Goal: Task Accomplishment & Management: Manage account settings

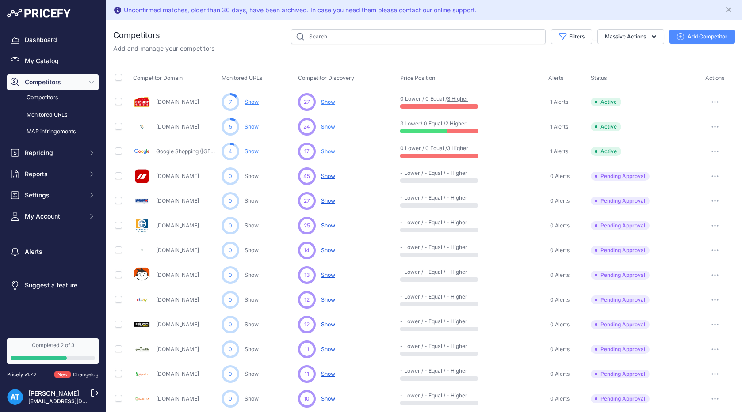
click at [462, 148] on link "3 Higher" at bounding box center [457, 148] width 21 height 7
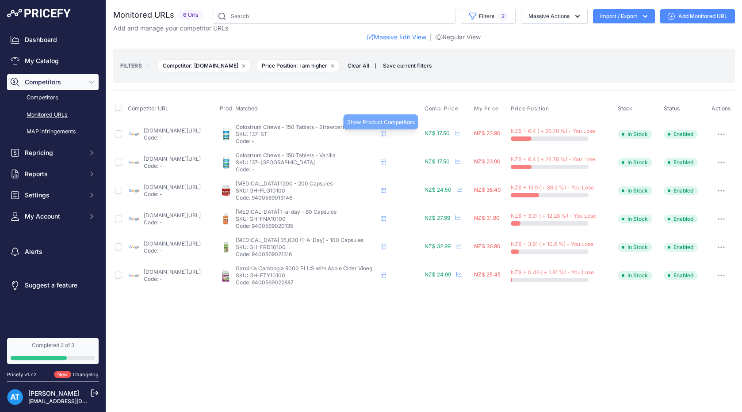
click at [386, 133] on icon at bounding box center [383, 134] width 5 height 5
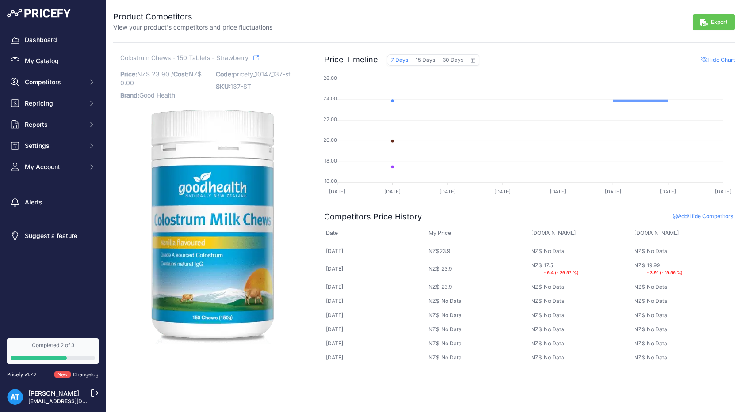
click at [63, 347] on div "Completed 2 of 3" at bounding box center [53, 345] width 84 height 7
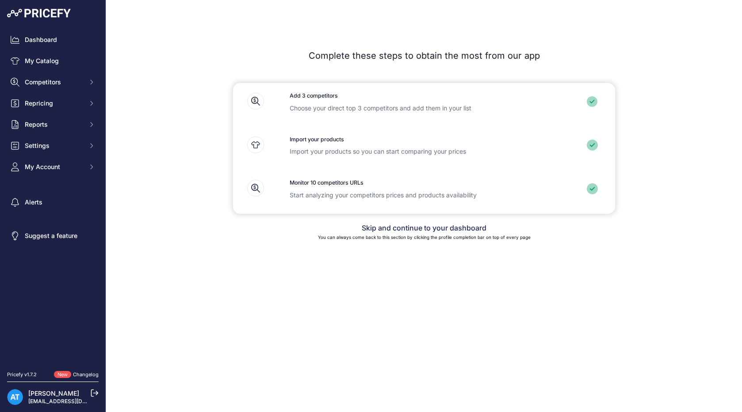
click at [403, 230] on link "Skip and continue to your dashboard" at bounding box center [424, 228] width 125 height 9
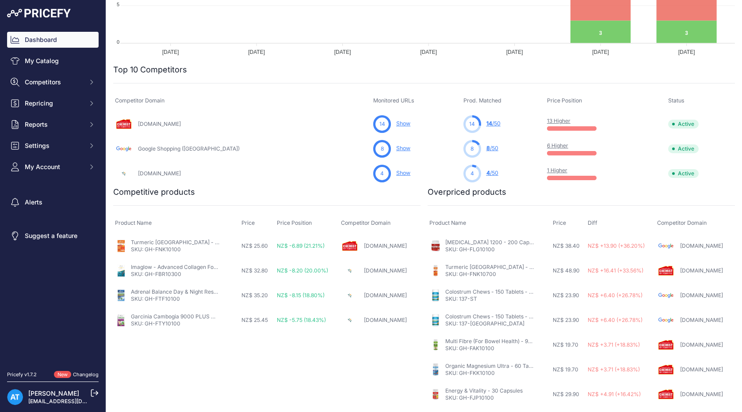
scroll to position [225, 0]
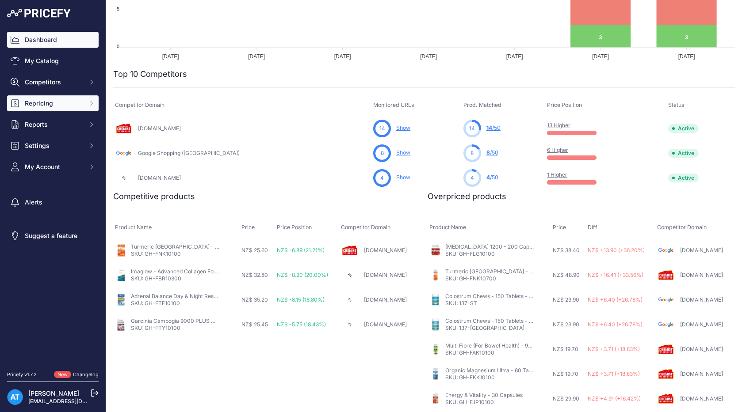
click at [76, 101] on span "Repricing" at bounding box center [54, 103] width 58 height 9
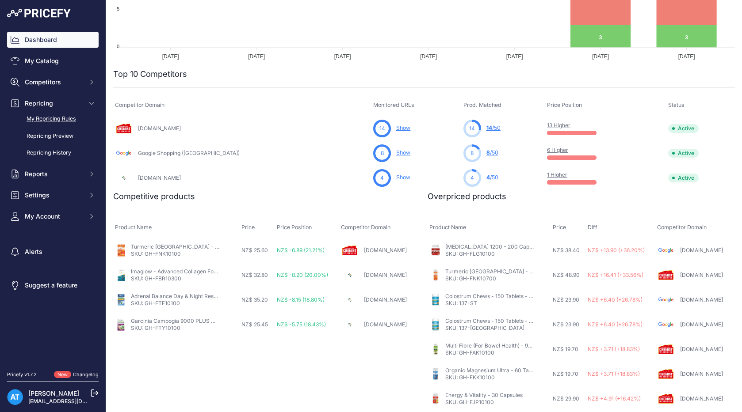
click at [61, 116] on link "My Repricing Rules" at bounding box center [52, 118] width 91 height 15
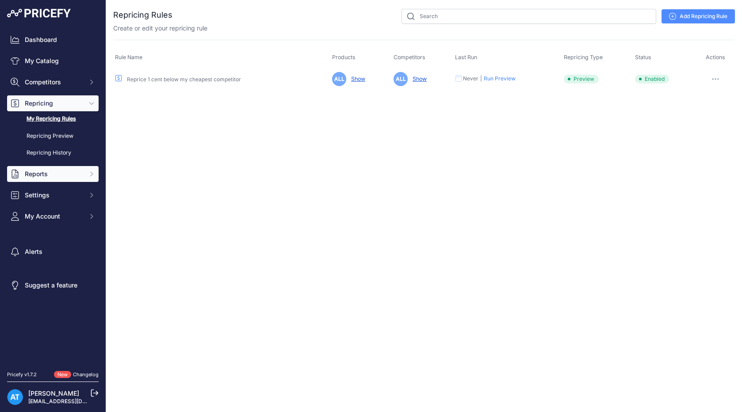
click at [57, 175] on span "Reports" at bounding box center [54, 174] width 58 height 9
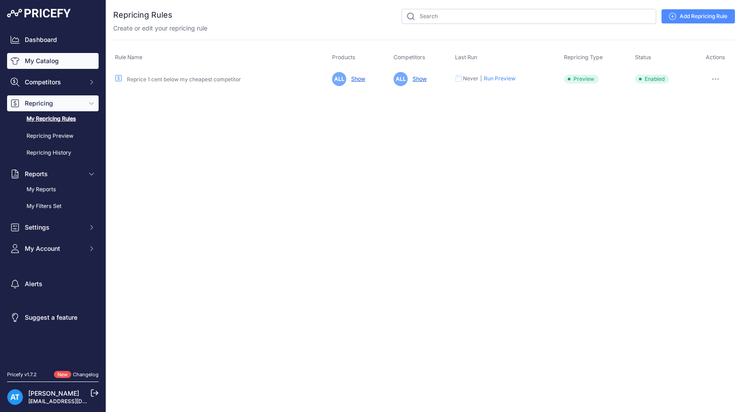
click at [58, 63] on link "My Catalog" at bounding box center [52, 61] width 91 height 16
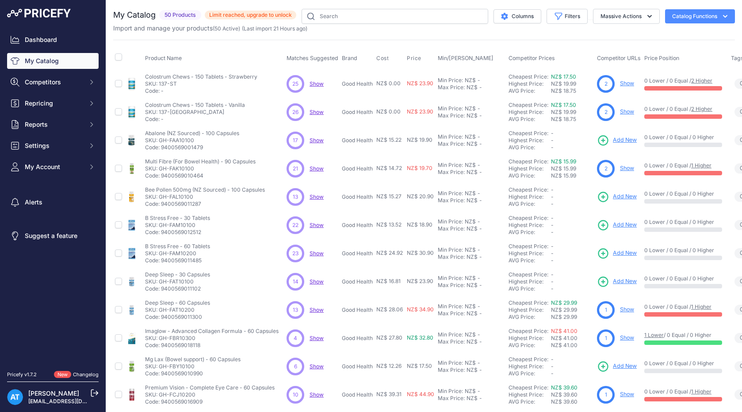
click at [724, 14] on icon "button" at bounding box center [724, 16] width 9 height 9
click at [571, 30] on div "Import and manage your products ( 50 Active ) (Last import 21 Hours ago)" at bounding box center [423, 28] width 621 height 9
click at [639, 17] on button "Massive Actions" at bounding box center [626, 16] width 67 height 15
click at [533, 30] on div "Import and manage your products ( 50 Active ) (Last import 21 Hours ago)" at bounding box center [423, 28] width 621 height 9
click at [515, 16] on button "Columns" at bounding box center [517, 16] width 48 height 14
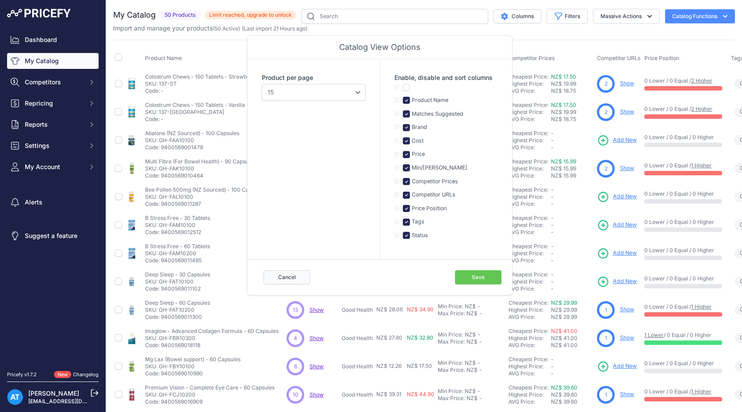
click at [291, 278] on button "Cancel" at bounding box center [286, 277] width 46 height 14
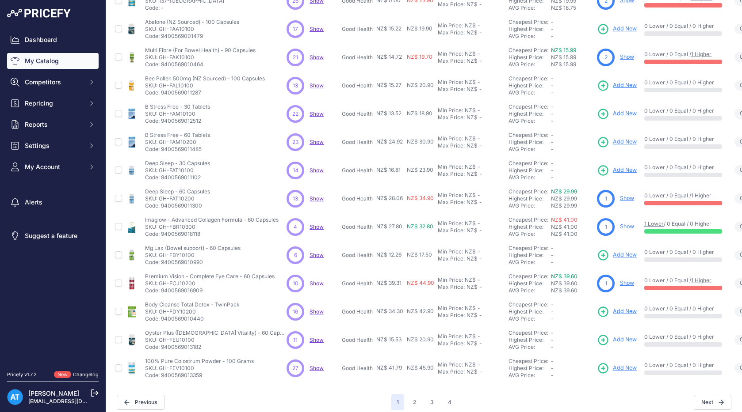
scroll to position [118, 0]
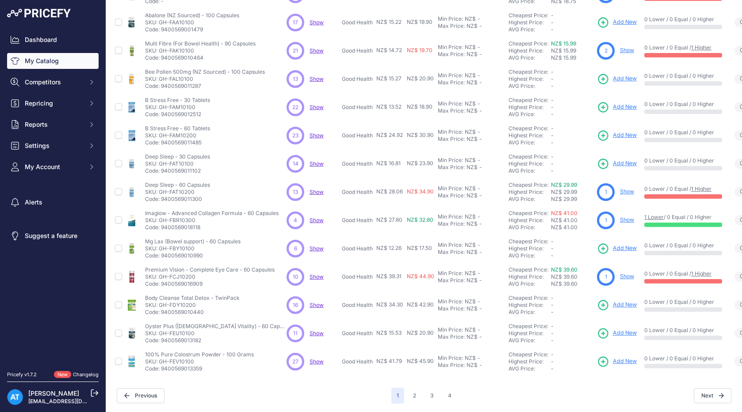
click at [312, 220] on span "Show" at bounding box center [316, 220] width 14 height 7
click at [432, 397] on button "3" at bounding box center [432, 396] width 14 height 16
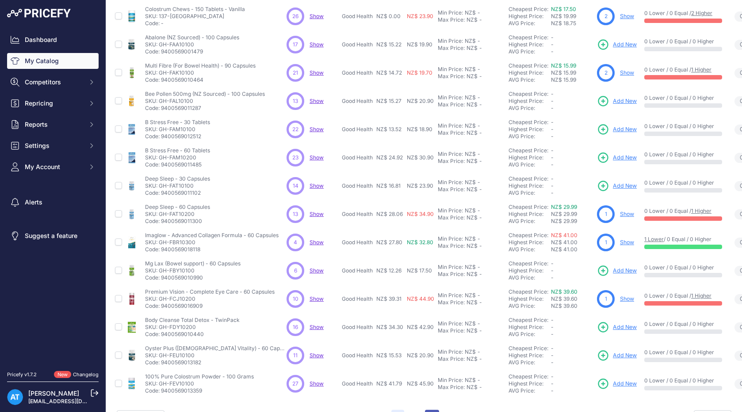
scroll to position [140, 0]
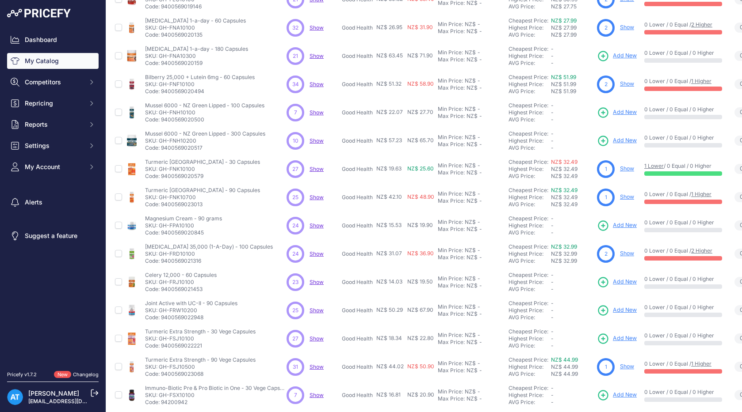
scroll to position [118, 0]
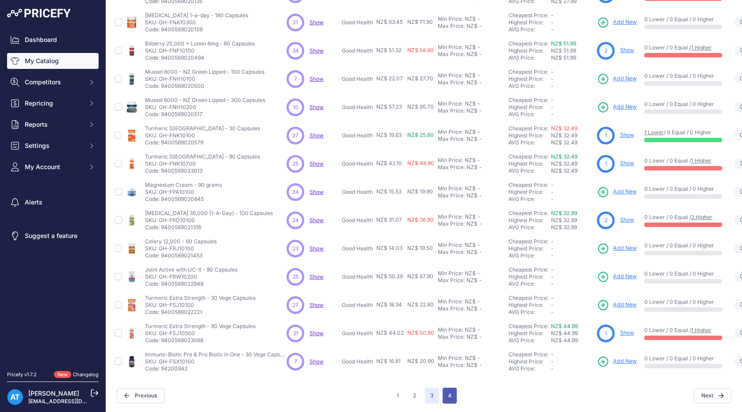
click at [447, 394] on button "4" at bounding box center [449, 396] width 14 height 16
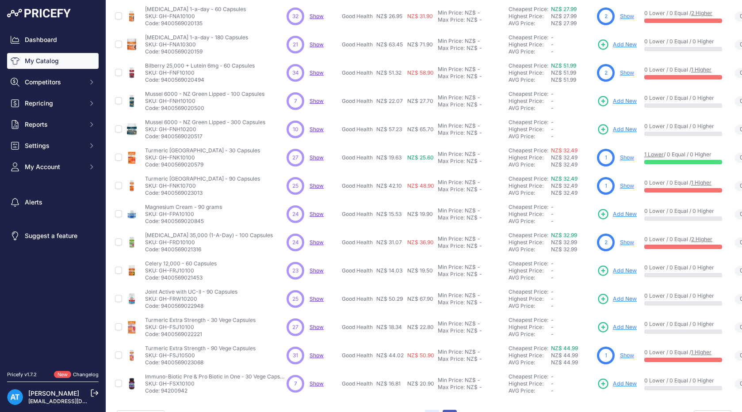
scroll to position [140, 0]
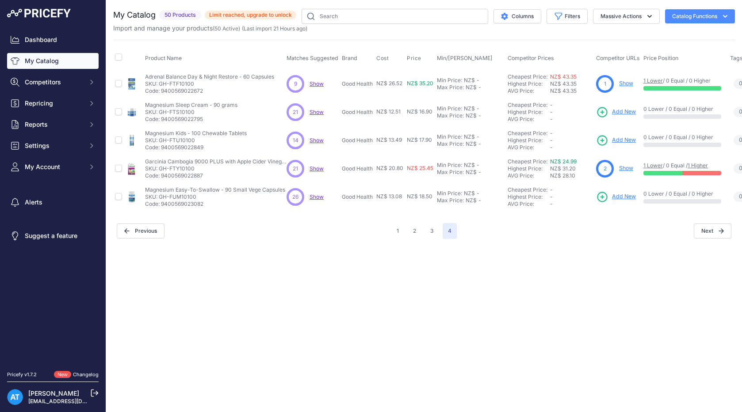
click at [317, 82] on span "Show" at bounding box center [316, 83] width 14 height 7
click at [626, 82] on link "Show" at bounding box center [626, 83] width 14 height 7
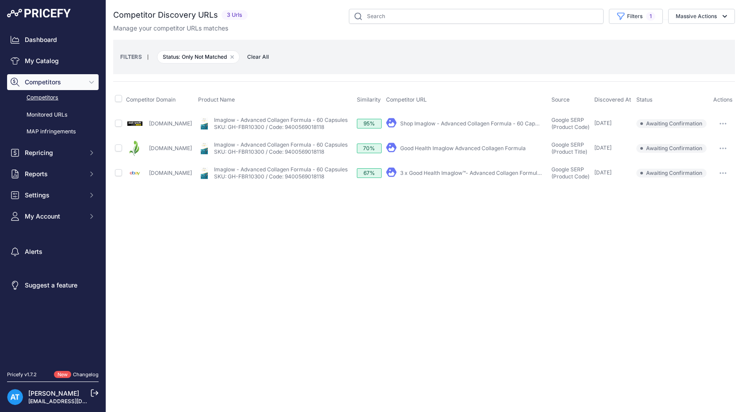
click at [179, 149] on link "[DOMAIN_NAME]" at bounding box center [170, 148] width 43 height 7
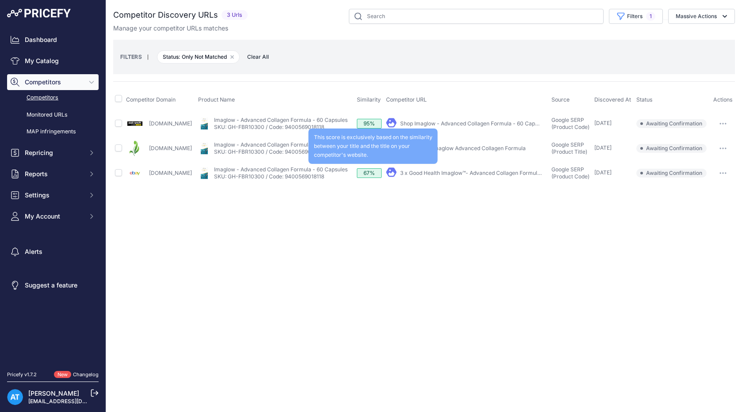
click at [371, 172] on div "67%" at bounding box center [369, 173] width 25 height 10
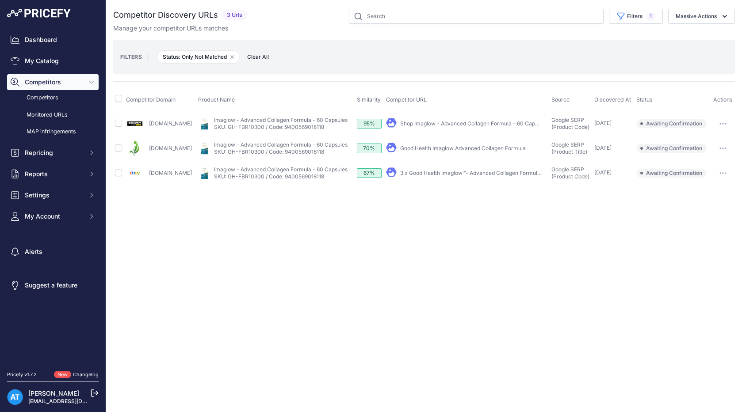
click at [262, 168] on link "Imaglow - Advanced Collagen Formula - 60 Capsules" at bounding box center [280, 169] width 133 height 7
click at [258, 175] on link "SKU: GH-FBR10300 / Code: 9400569018118" at bounding box center [269, 176] width 110 height 7
click at [425, 172] on link "3 x Good Health Imaglow™- Advanced Collagen Formula ..." at bounding box center [472, 173] width 145 height 7
click at [233, 56] on icon "button" at bounding box center [232, 57] width 3 height 3
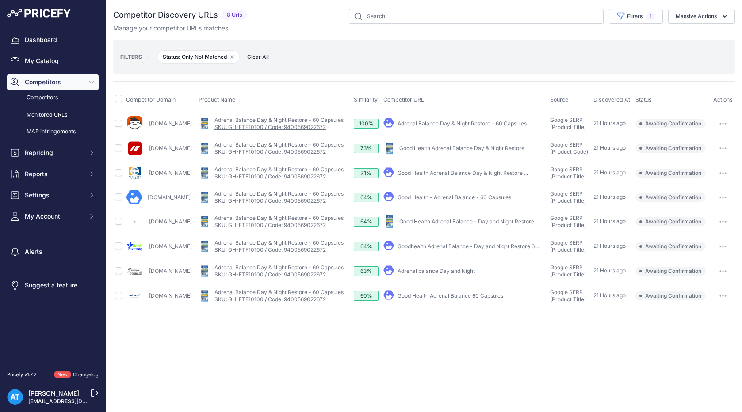
click at [283, 129] on link "SKU: GH-FTF10100 / Code: 9400569022672" at bounding box center [269, 127] width 111 height 7
click at [318, 142] on link "Adrenal Balance Day & Night Restore - 60 Capsules" at bounding box center [278, 144] width 129 height 7
click at [178, 148] on link "Thewarehouse.co.nz" at bounding box center [170, 148] width 43 height 7
click at [296, 192] on link "Adrenal Balance Day & Night Restore - 60 Capsules" at bounding box center [278, 193] width 129 height 7
click at [295, 170] on link "Adrenal Balance Day & Night Restore - 60 Capsules" at bounding box center [278, 169] width 129 height 7
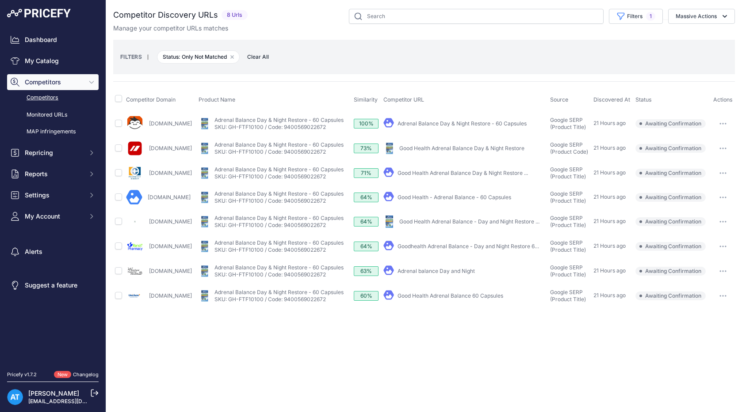
click at [182, 171] on link "[DOMAIN_NAME]" at bounding box center [170, 173] width 43 height 7
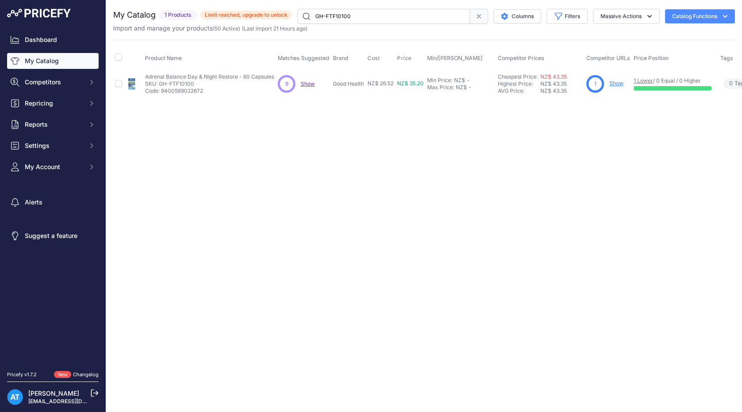
click at [306, 84] on span "Show" at bounding box center [308, 83] width 14 height 7
drag, startPoint x: 146, startPoint y: 75, endPoint x: 236, endPoint y: 76, distance: 90.2
click at [237, 76] on p "Adrenal Balance Day & Night Restore - 60 Capsules" at bounding box center [209, 76] width 129 height 7
copy p "Adrenal Balance Day & Night Restore"
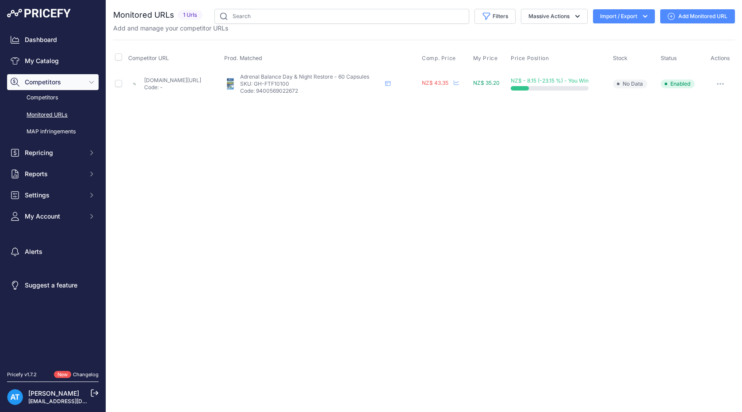
click at [196, 78] on link "healthpost.co.nz/good-health-adrenal-balance-day-night-restore-ghabdn-p?prirule…" at bounding box center [172, 80] width 57 height 7
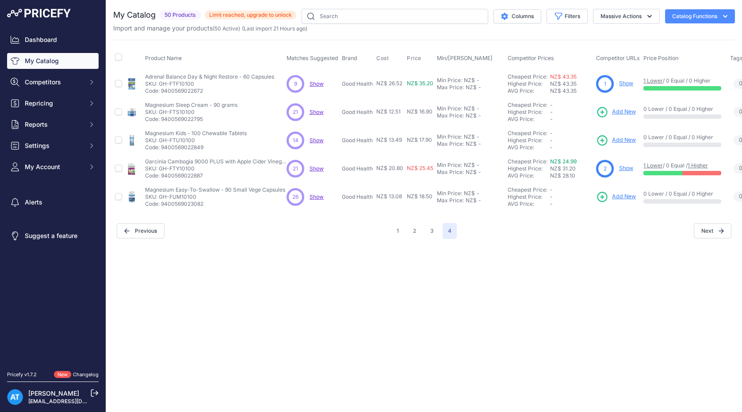
click at [654, 80] on link "1 Lower" at bounding box center [652, 80] width 19 height 7
click at [531, 75] on link "Cheapest Price:" at bounding box center [527, 76] width 40 height 7
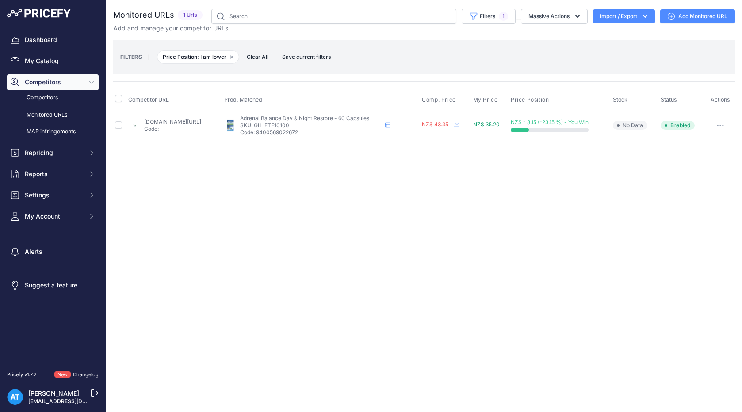
click at [201, 120] on link "[DOMAIN_NAME][URL]" at bounding box center [172, 121] width 57 height 7
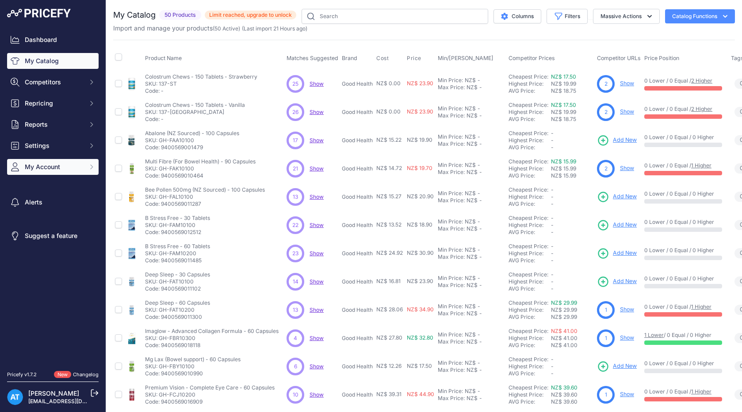
click at [53, 171] on span "My Account" at bounding box center [54, 167] width 58 height 9
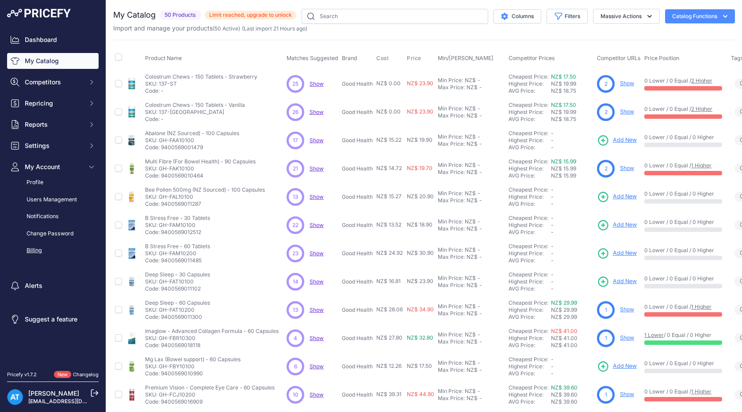
click at [35, 250] on link "Billing" at bounding box center [52, 250] width 91 height 15
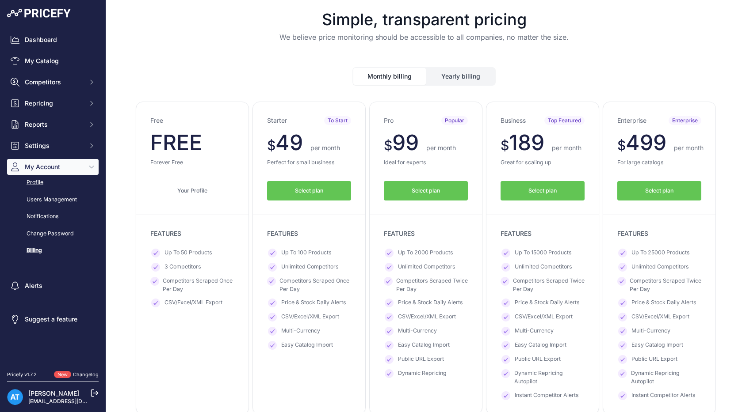
click at [41, 183] on link "Profile" at bounding box center [52, 182] width 91 height 15
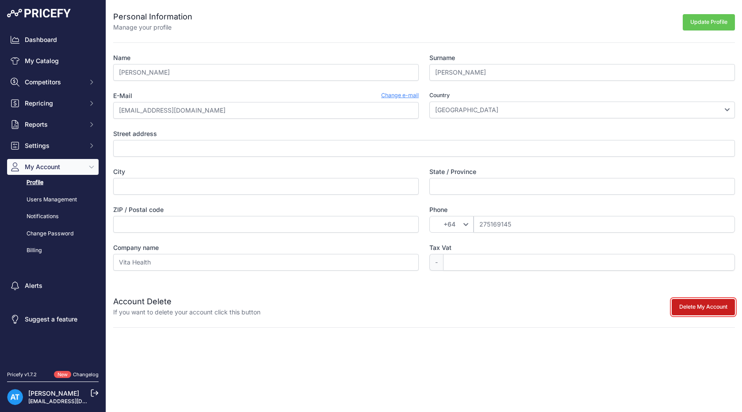
click at [689, 302] on button "Delete My Account" at bounding box center [702, 307] width 63 height 16
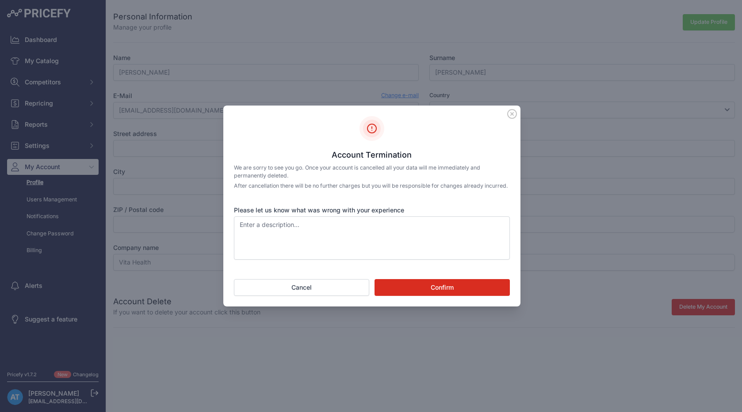
click at [445, 290] on button "Confirm" at bounding box center [441, 287] width 135 height 17
click at [442, 291] on button "Confirm" at bounding box center [441, 287] width 135 height 17
click at [303, 231] on textarea "Please let us know what was wrong with your experience" at bounding box center [372, 238] width 276 height 43
type textarea "."
click at [446, 293] on button "Confirm" at bounding box center [441, 287] width 135 height 17
